Goal: Task Accomplishment & Management: Manage account settings

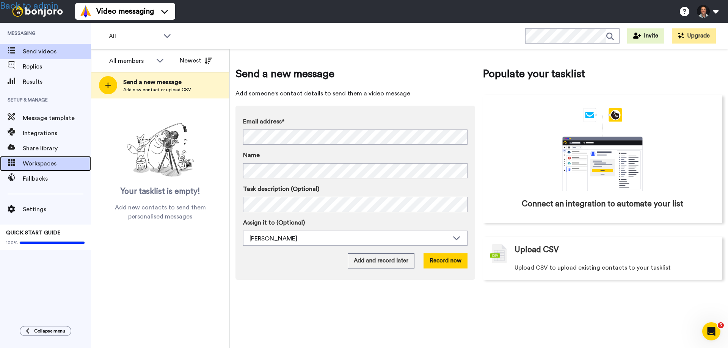
click at [33, 166] on span "Workspaces" at bounding box center [57, 163] width 68 height 9
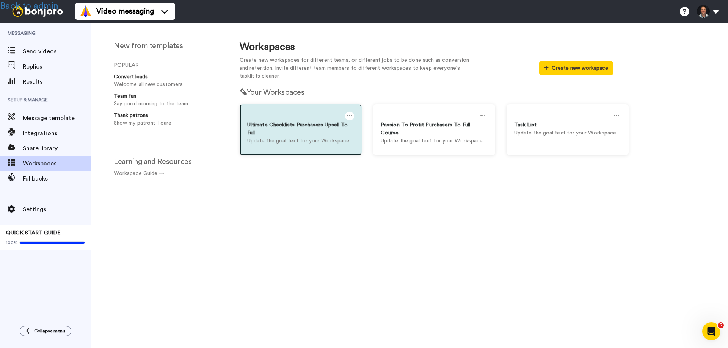
click at [279, 140] on p "Update the goal text for your Workspace" at bounding box center [300, 141] width 107 height 8
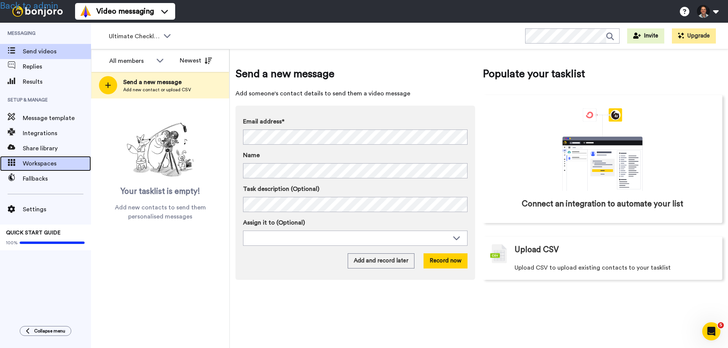
click at [36, 165] on span "Workspaces" at bounding box center [57, 163] width 68 height 9
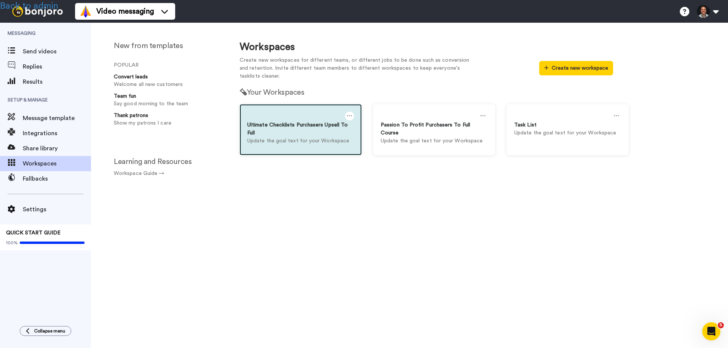
click at [347, 113] on icon at bounding box center [349, 116] width 5 height 8
click at [286, 121] on div "Settings" at bounding box center [292, 119] width 67 height 15
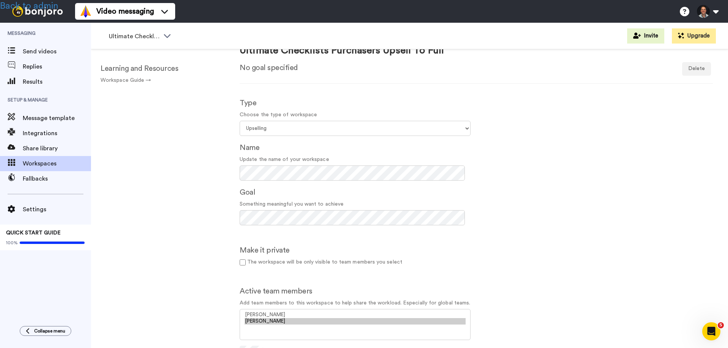
scroll to position [152, 0]
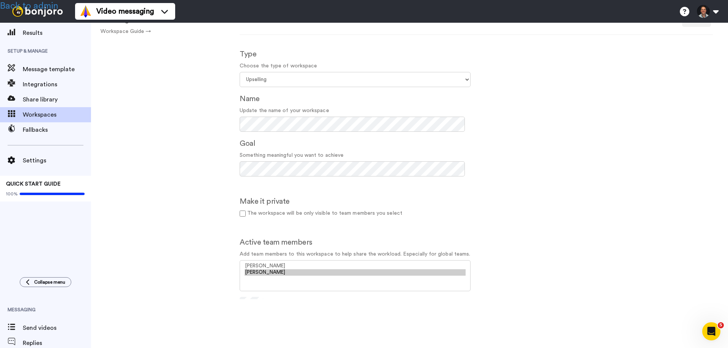
scroll to position [98, 0]
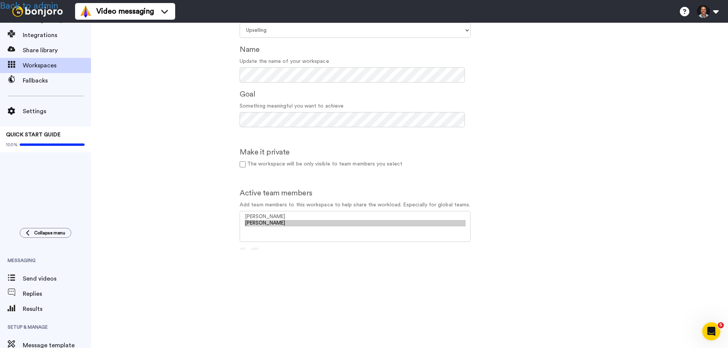
drag, startPoint x: 11, startPoint y: 193, endPoint x: 29, endPoint y: 177, distance: 23.9
click at [11, 193] on div "Messaging Send videos Replies Results Setup & Manage Message template Integrati…" at bounding box center [45, 73] width 91 height 296
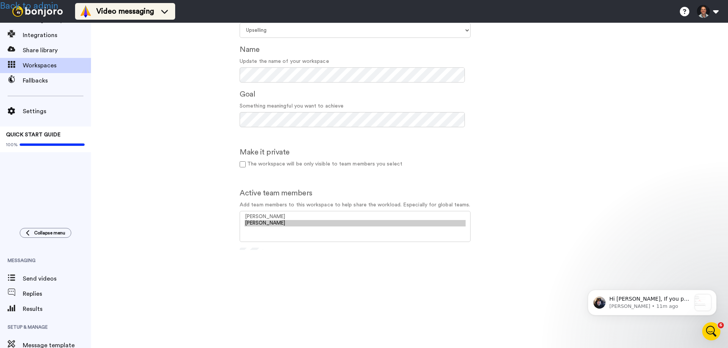
scroll to position [0, 0]
click at [264, 224] on option "[PERSON_NAME]" at bounding box center [355, 223] width 221 height 6
